Goal: Navigation & Orientation: Find specific page/section

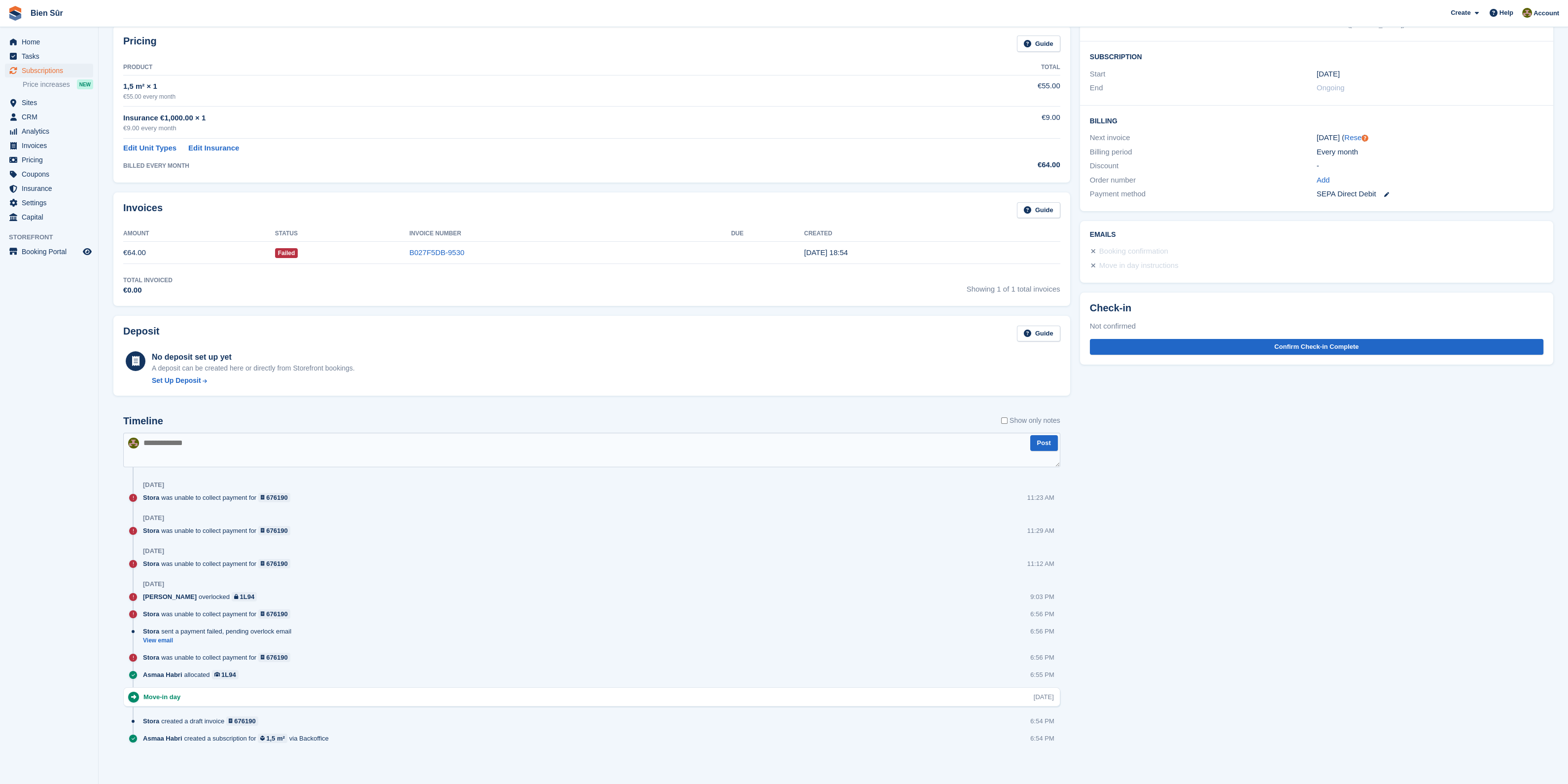
scroll to position [156, 0]
click at [44, 99] on span "Sites" at bounding box center [51, 103] width 59 height 13
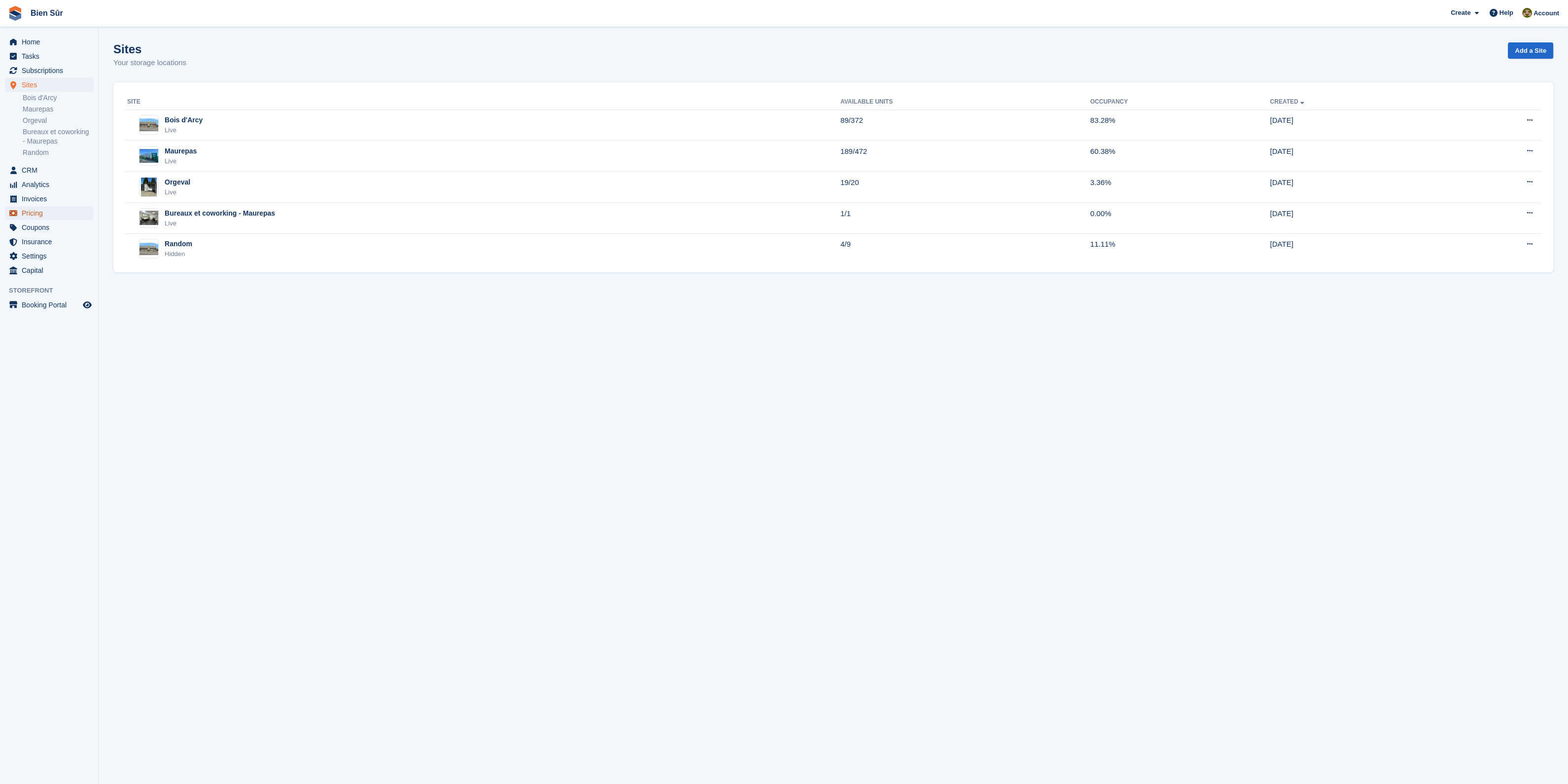
click at [35, 208] on span "Pricing" at bounding box center [51, 213] width 59 height 13
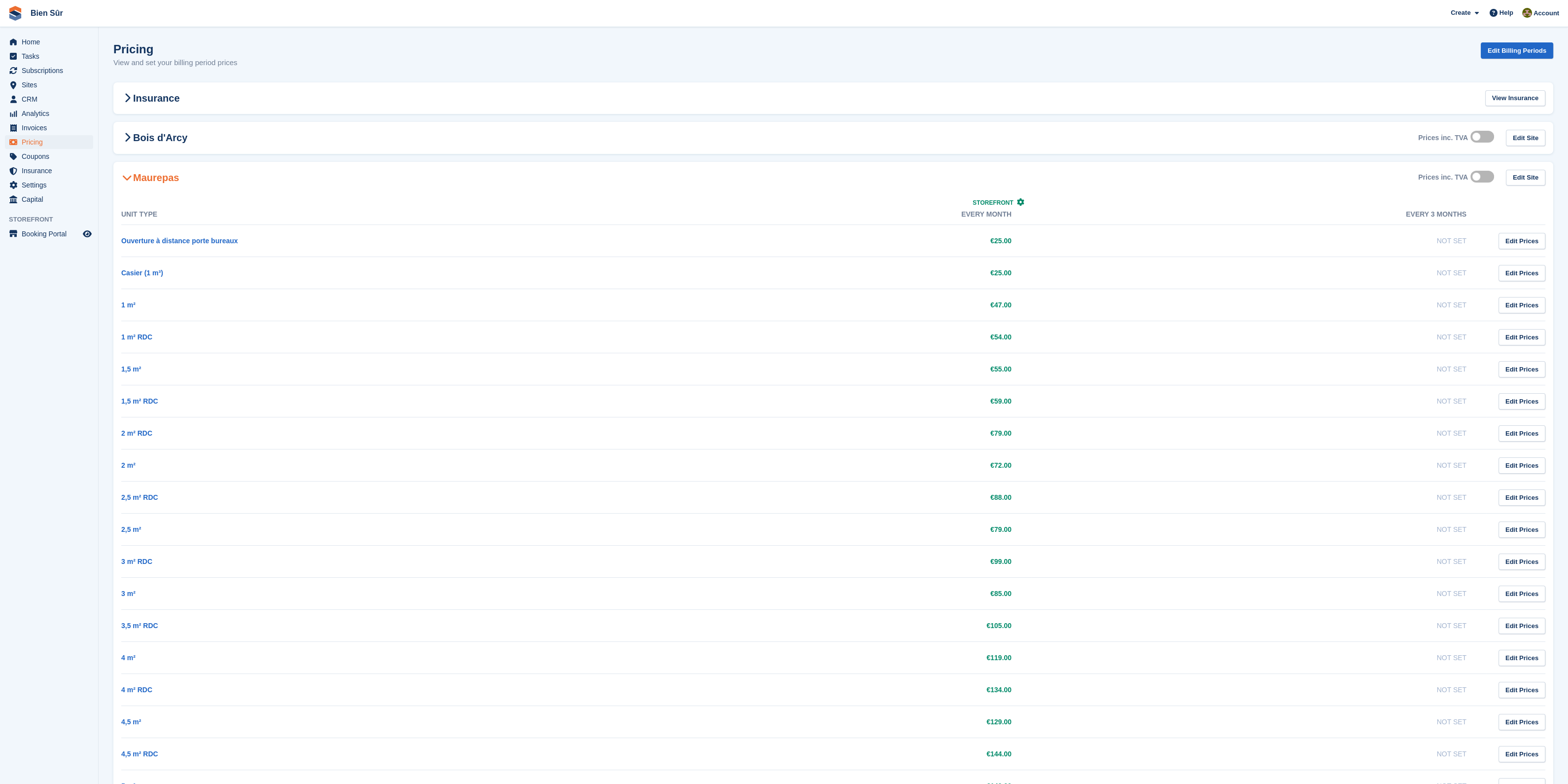
click at [149, 172] on h2 "Maurepas" at bounding box center [150, 177] width 58 height 12
